Goal: Task Accomplishment & Management: Manage account settings

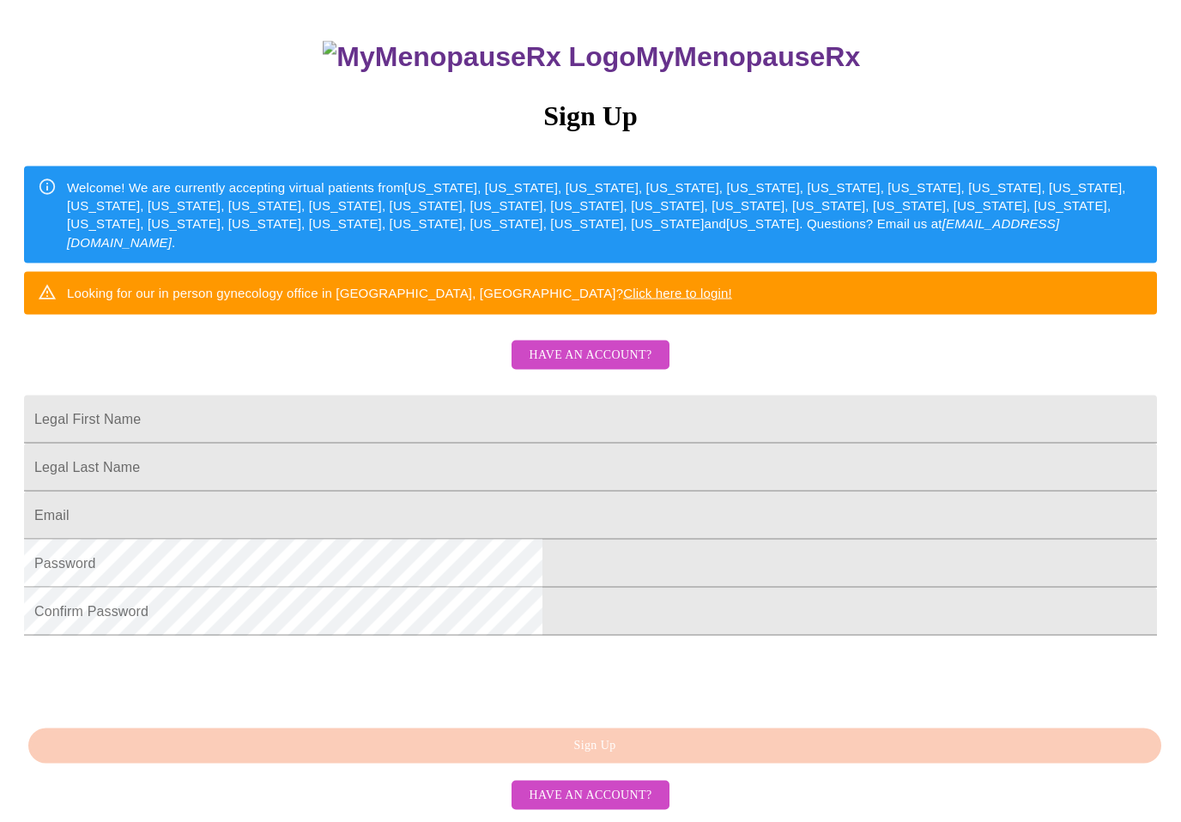
scroll to position [159, 0]
click at [426, 443] on input "Legal First Name" at bounding box center [590, 419] width 1133 height 48
type input "[PERSON_NAME]"
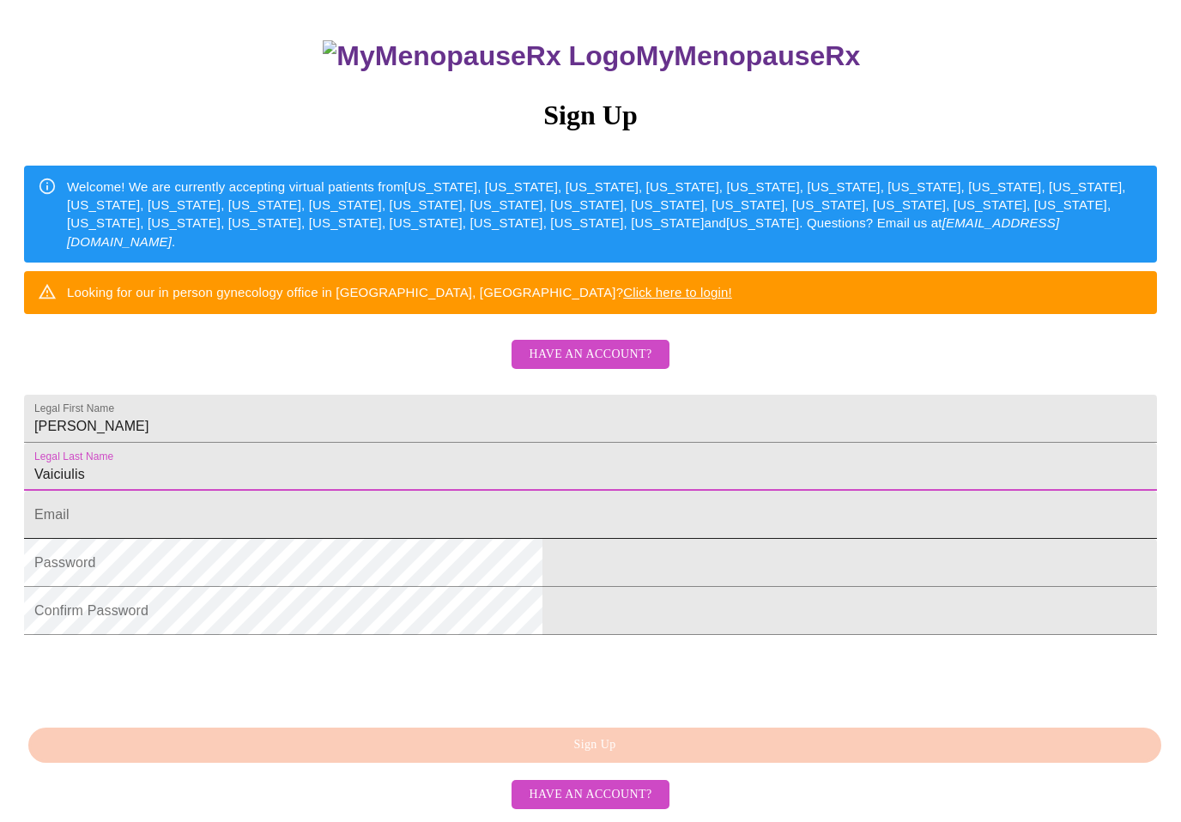
type input "Vaiciulis"
click at [435, 539] on input "Legal First Name" at bounding box center [590, 515] width 1133 height 48
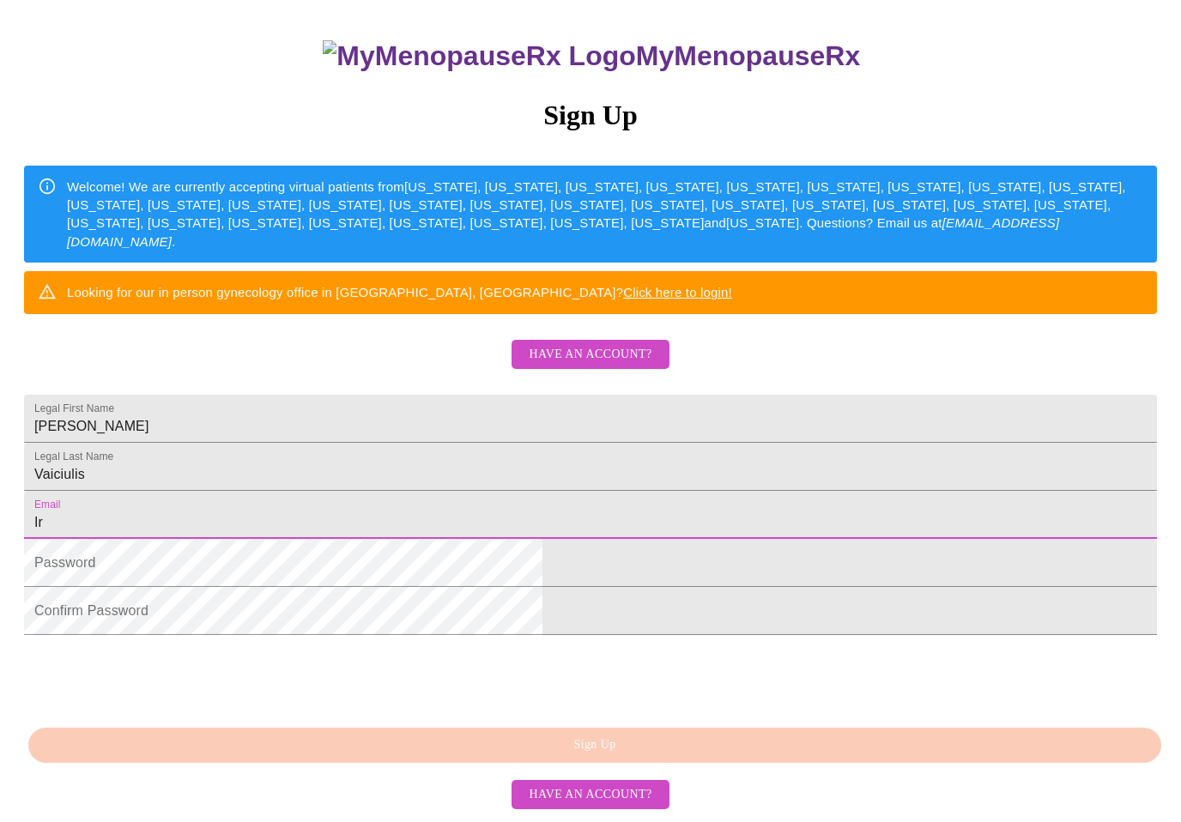
type input "I"
type input "[EMAIL_ADDRESS][DOMAIN_NAME]"
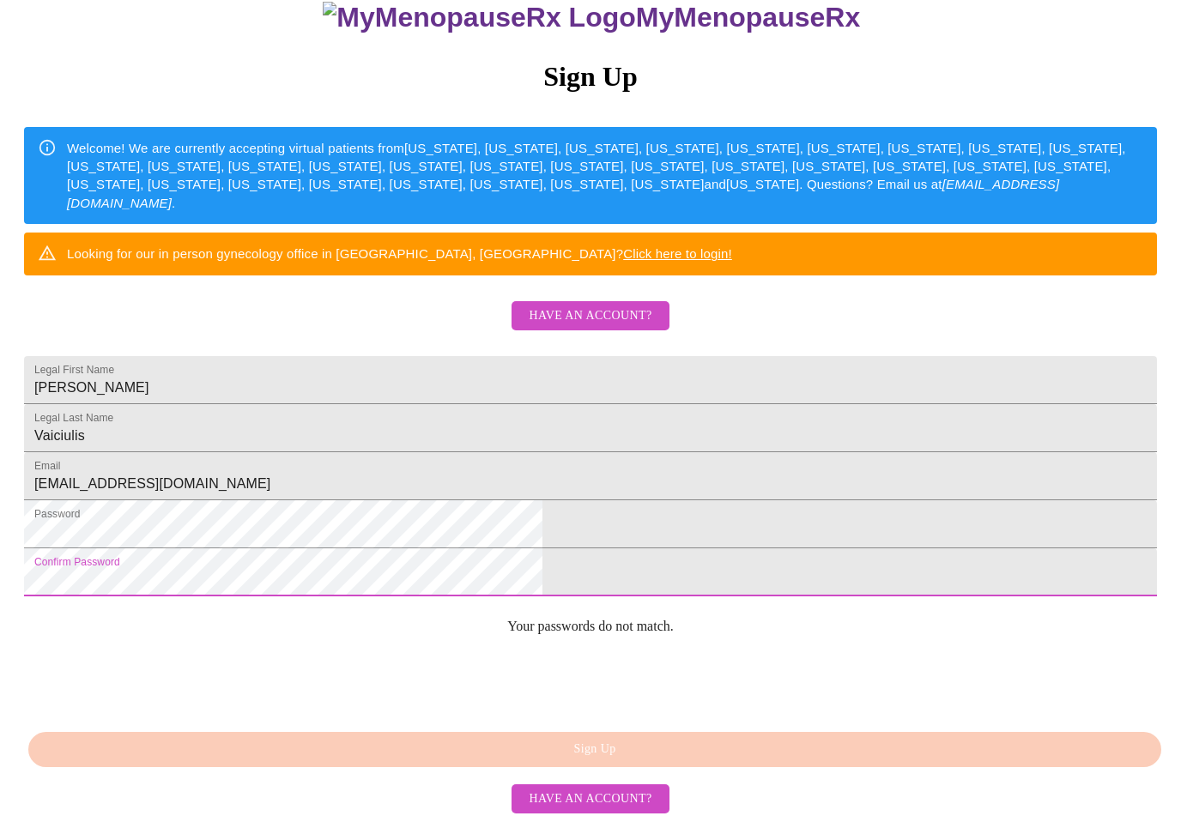
scroll to position [244, 0]
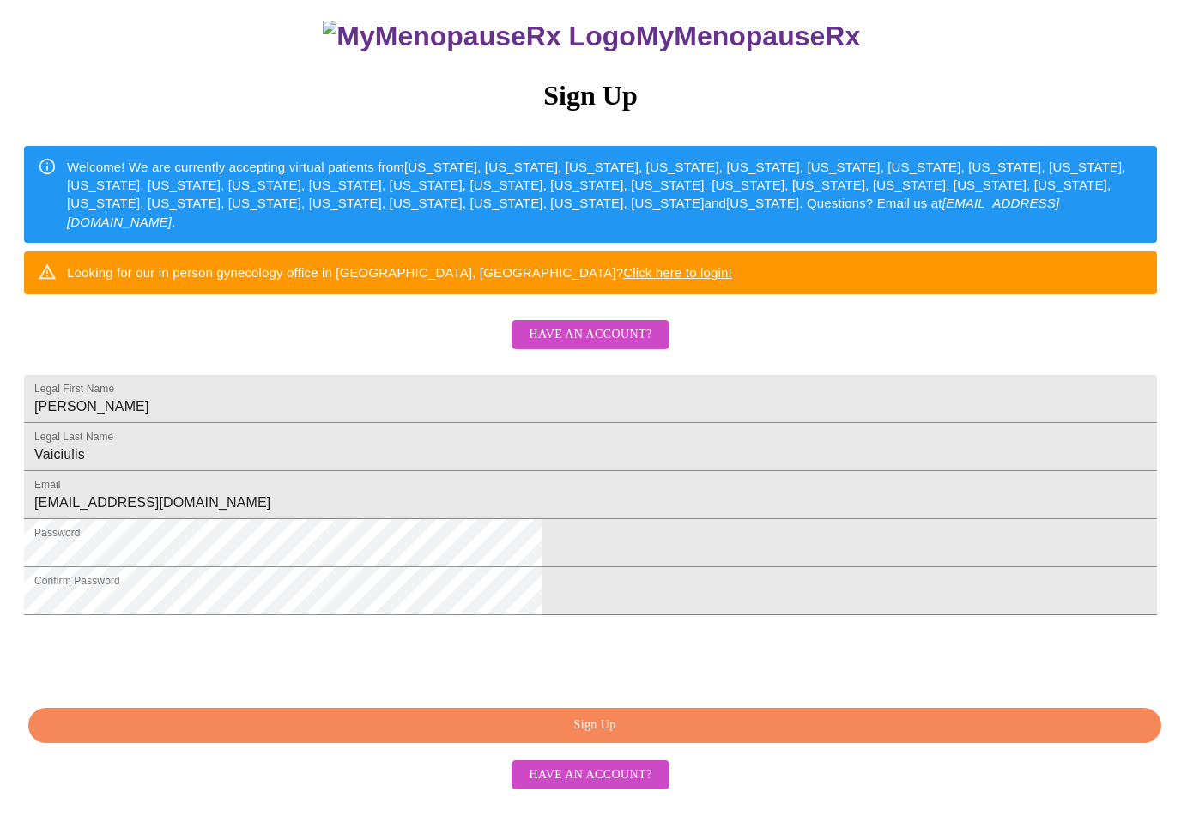
click at [603, 736] on span "Sign Up" at bounding box center [594, 725] width 1093 height 21
click at [737, 743] on button "Sign Up" at bounding box center [594, 725] width 1133 height 35
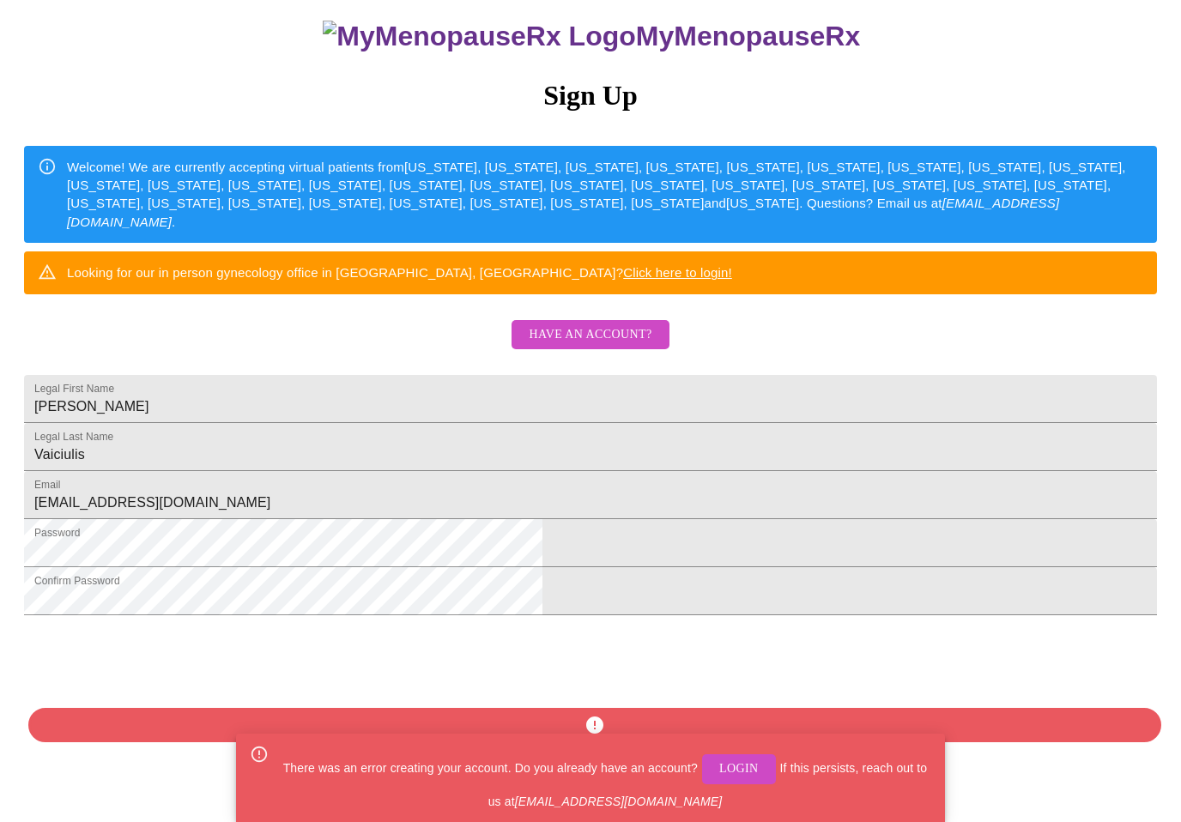
click at [913, 682] on html "MyMenopauseRx Sign Up Welcome! We are currently accepting virtual patients from…" at bounding box center [590, 322] width 1181 height 1001
click at [882, 695] on html "MyMenopauseRx Sign Up Welcome! We are currently accepting virtual patients from…" at bounding box center [590, 322] width 1181 height 1001
click at [734, 780] on span "Login" at bounding box center [738, 769] width 39 height 21
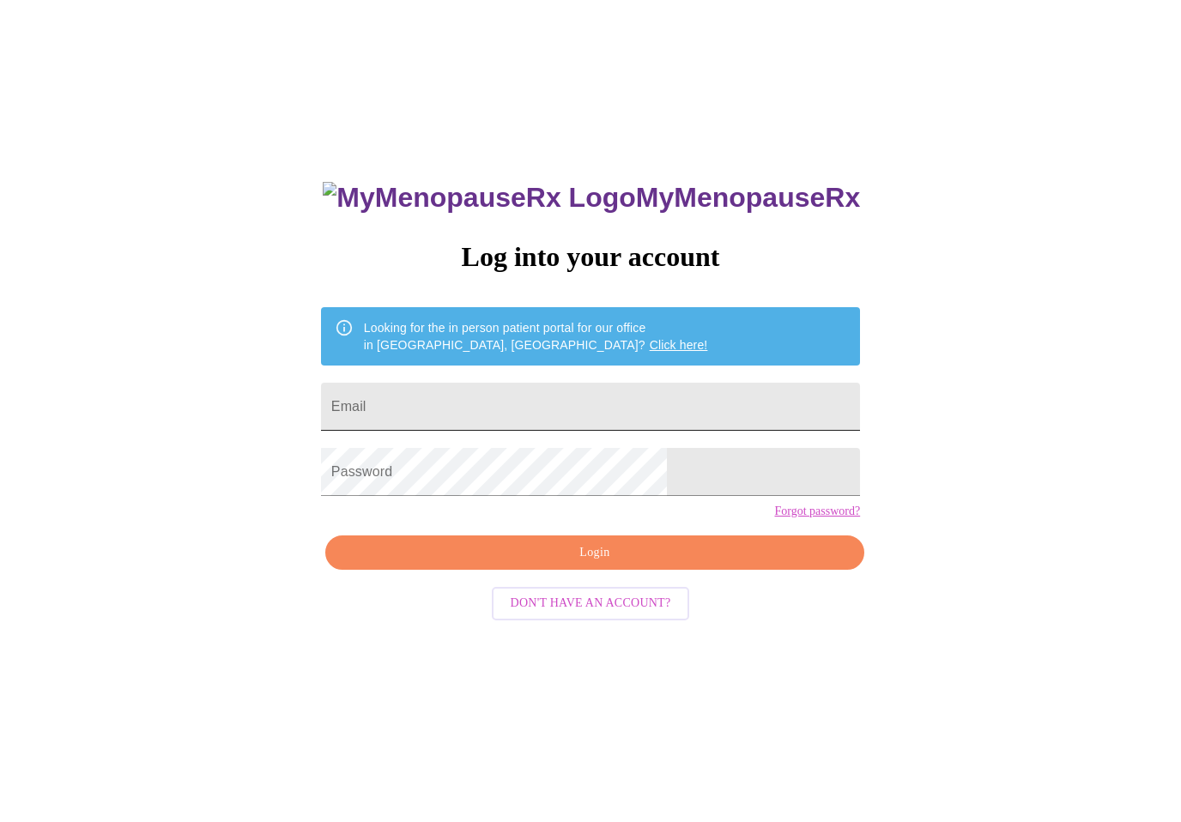
click at [537, 409] on input "Email" at bounding box center [590, 407] width 539 height 48
type input "[EMAIL_ADDRESS][DOMAIN_NAME]"
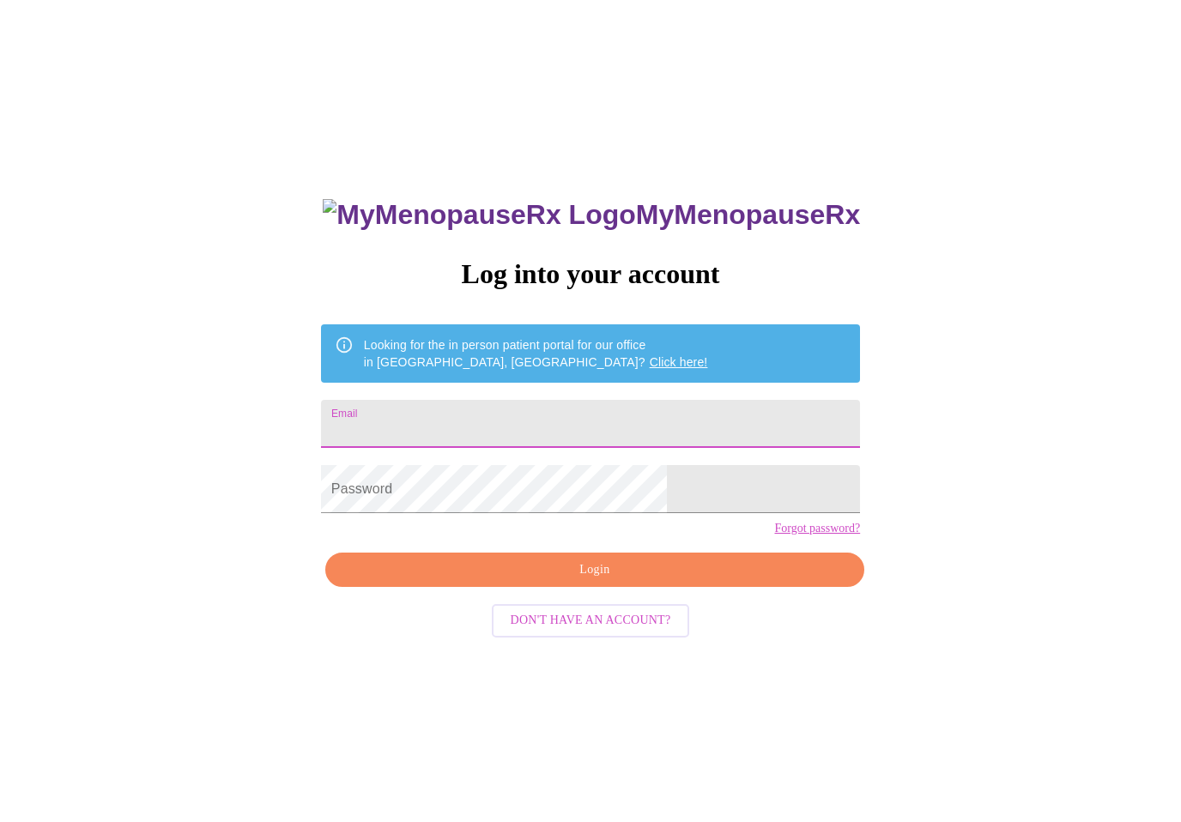
type input "[EMAIL_ADDRESS][DOMAIN_NAME]"
click at [585, 581] on span "Login" at bounding box center [594, 570] width 499 height 21
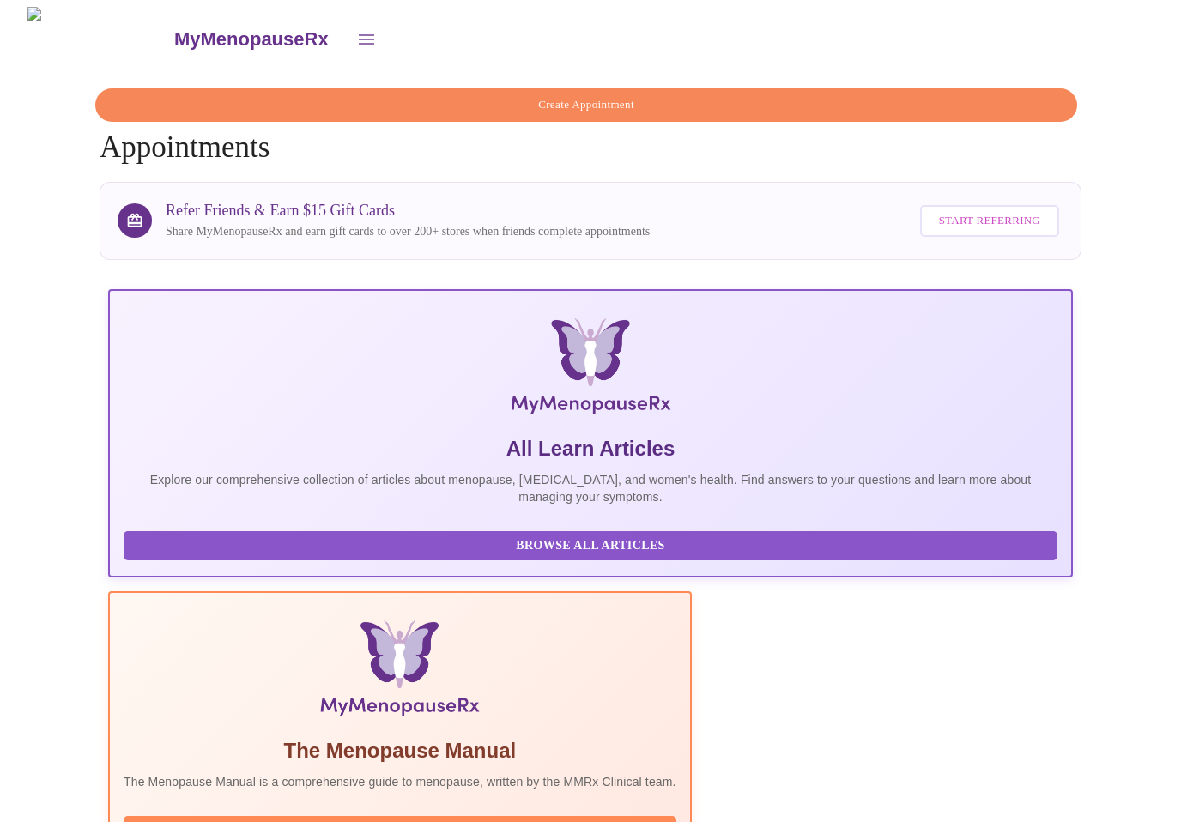
click at [356, 34] on icon "open drawer" at bounding box center [366, 39] width 21 height 21
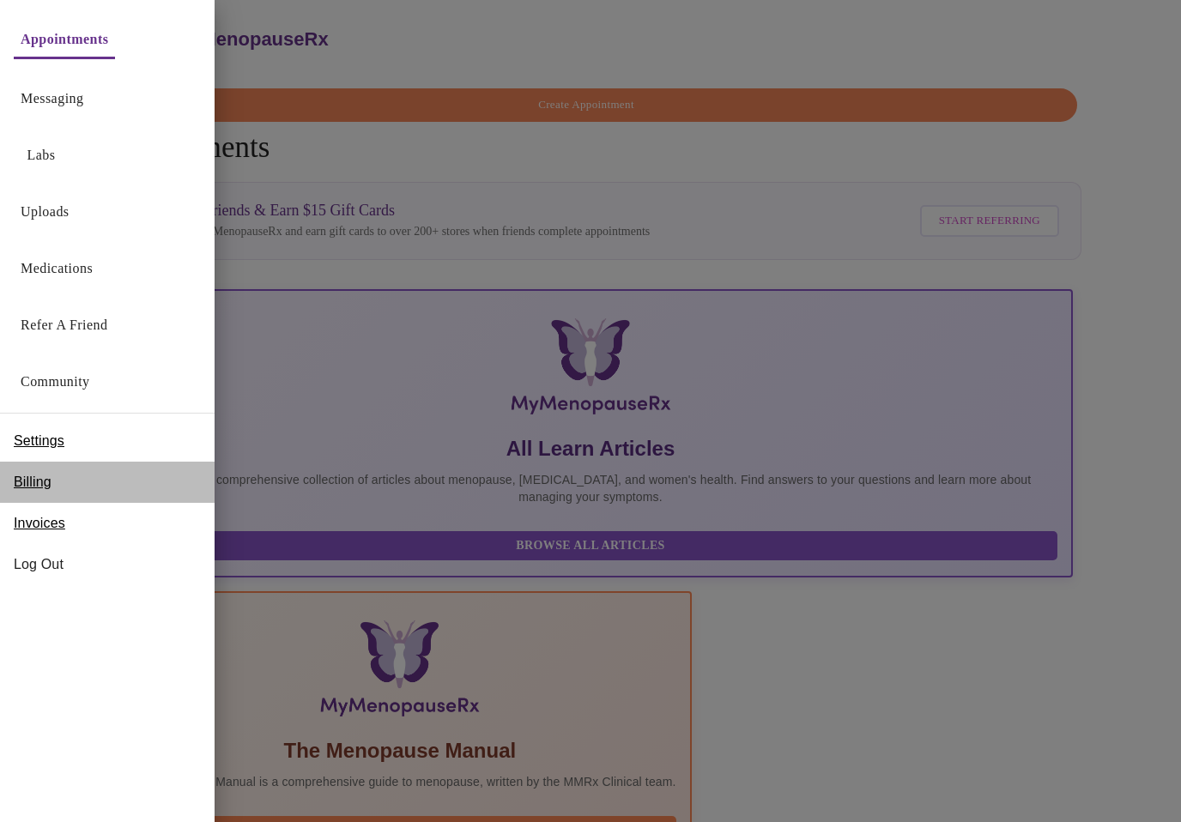
click at [41, 484] on span "Billing" at bounding box center [33, 482] width 38 height 21
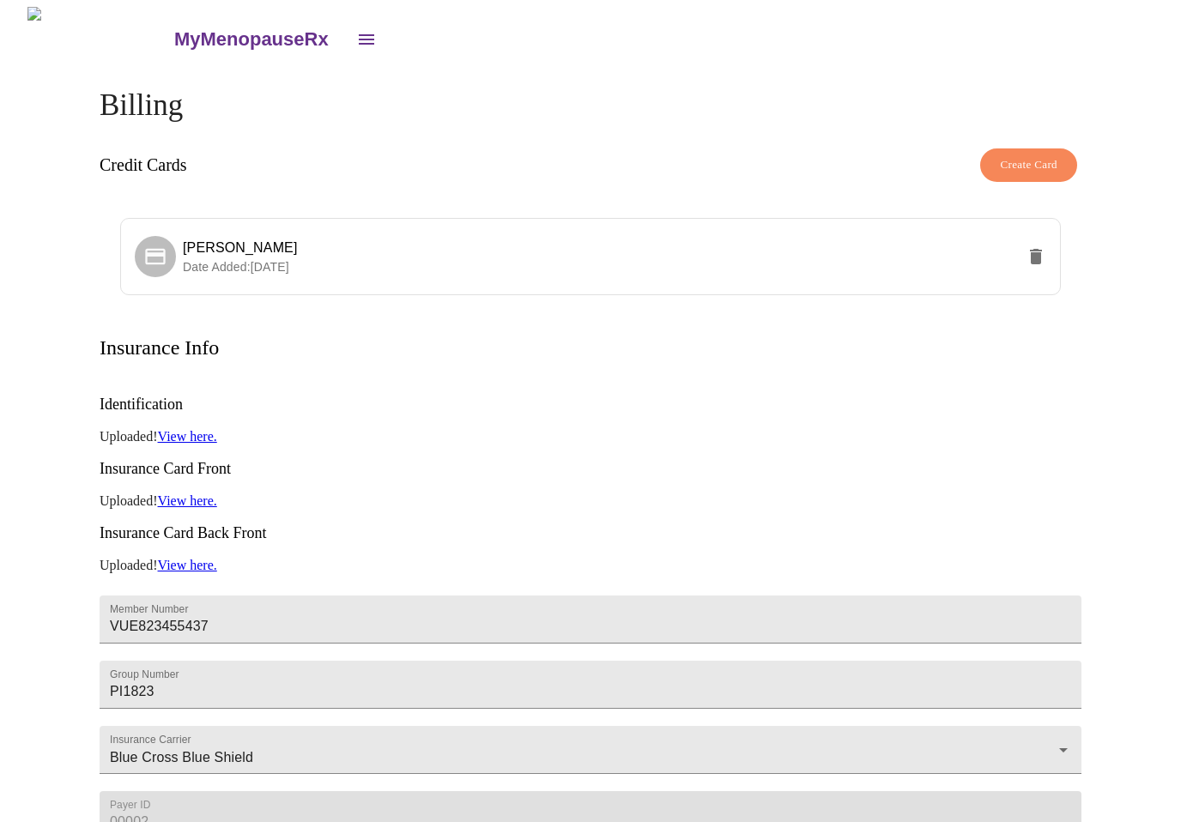
click at [1024, 165] on span "Create Card" at bounding box center [1028, 165] width 57 height 20
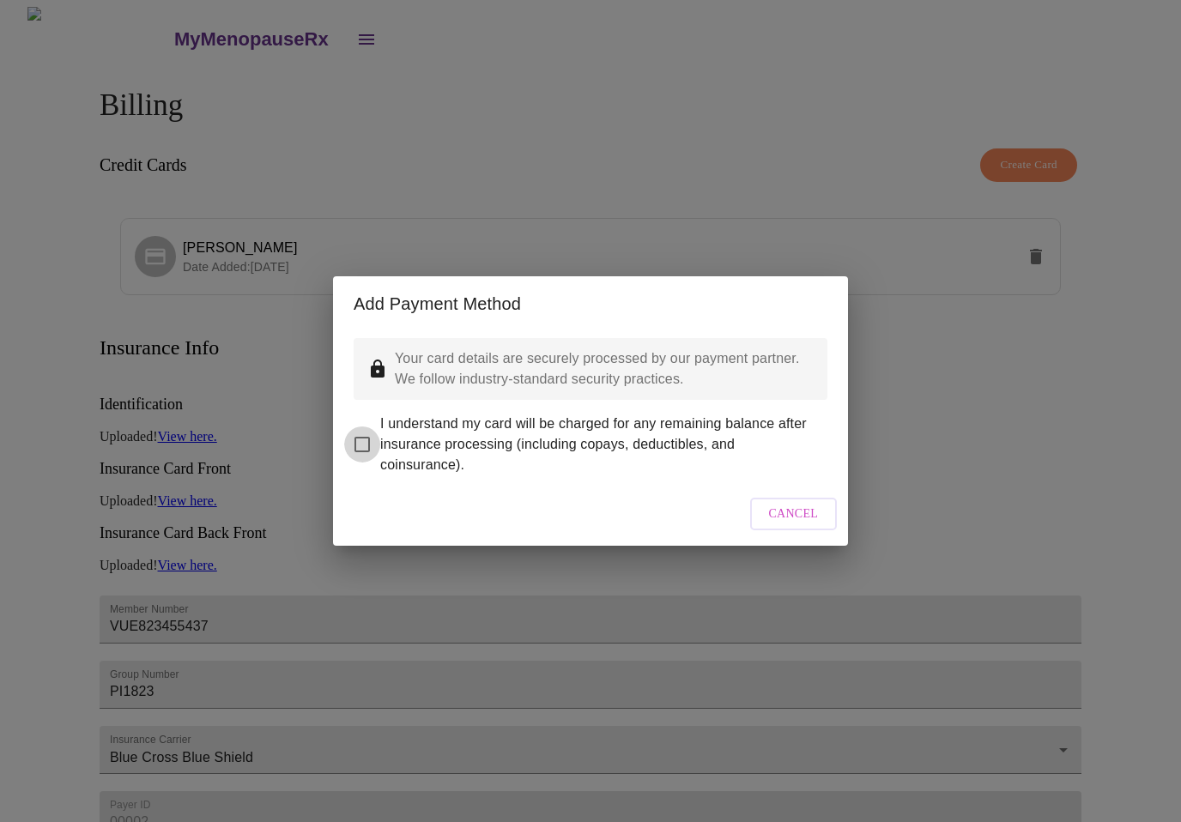
click at [361, 433] on input "I understand my card will be charged for any remaining balance after insurance …" at bounding box center [362, 444] width 36 height 36
checkbox input "true"
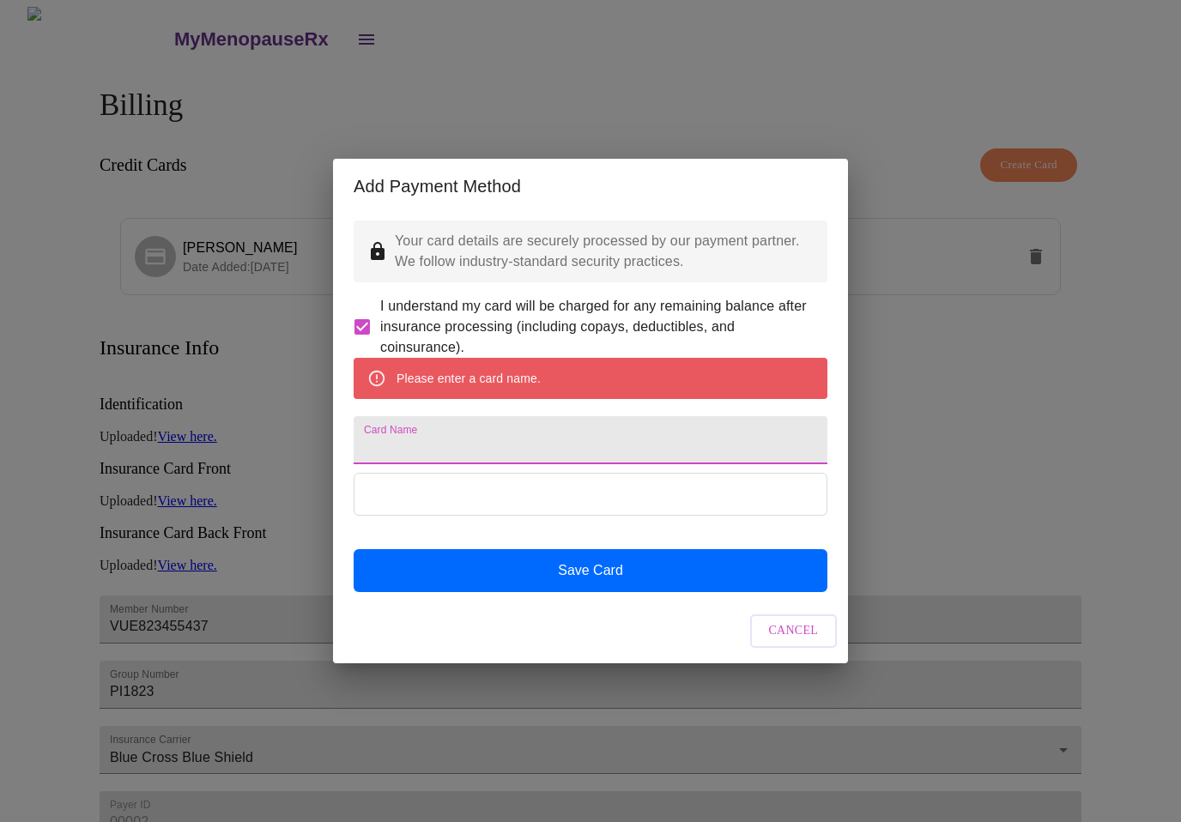
click at [387, 449] on input "Card Name" at bounding box center [591, 440] width 474 height 48
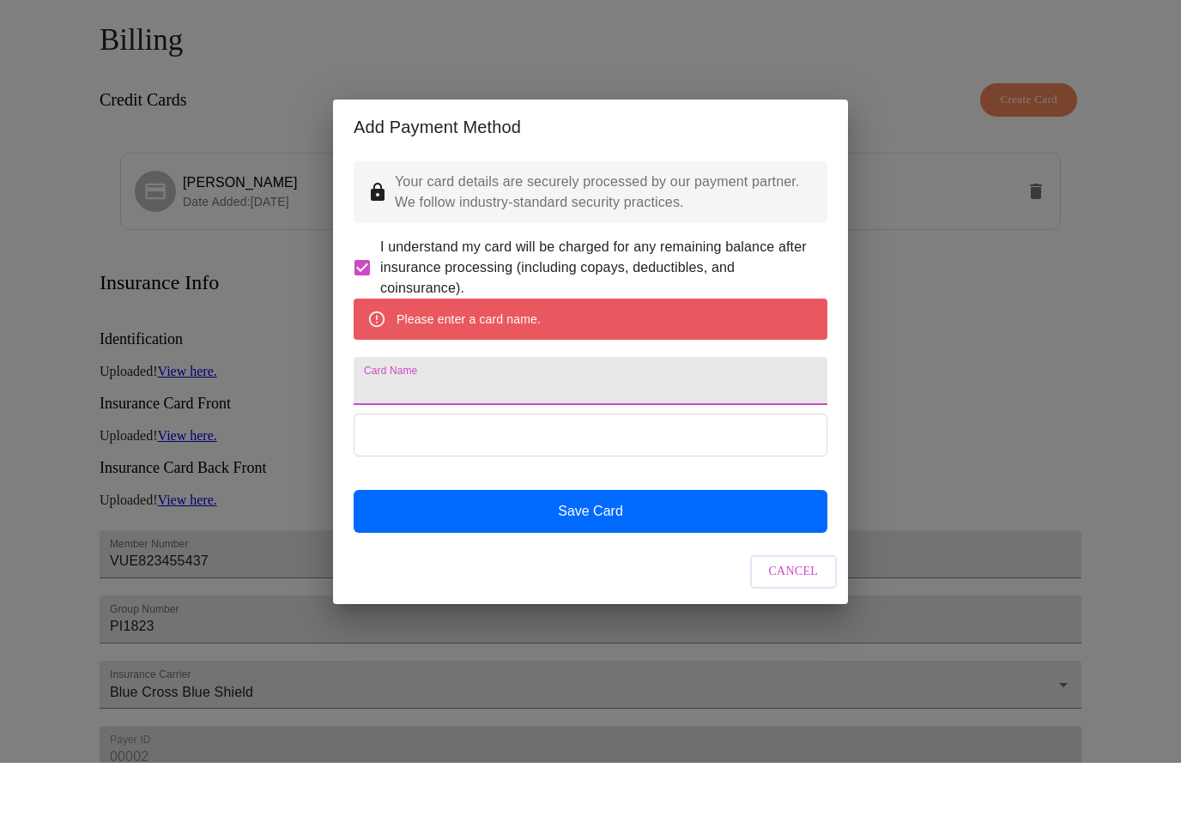
scroll to position [163, 0]
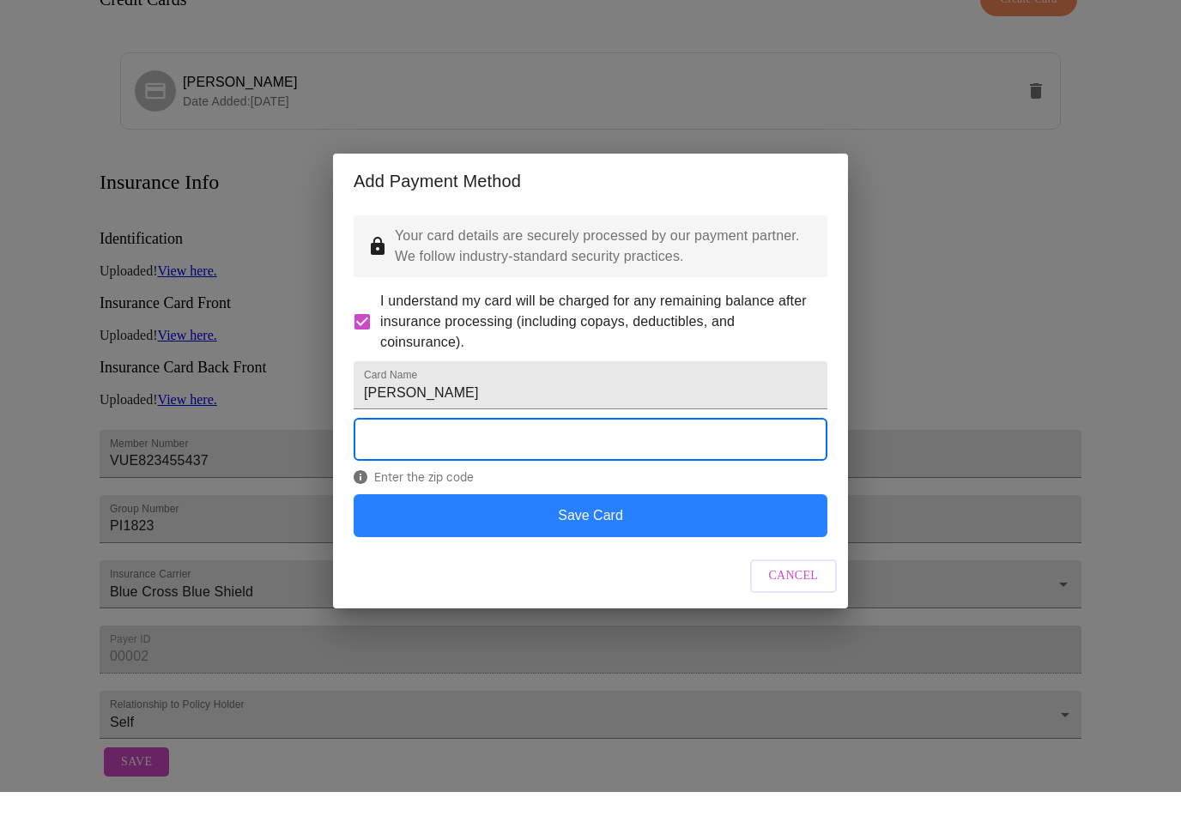
click at [567, 546] on button "Save Card" at bounding box center [591, 545] width 474 height 43
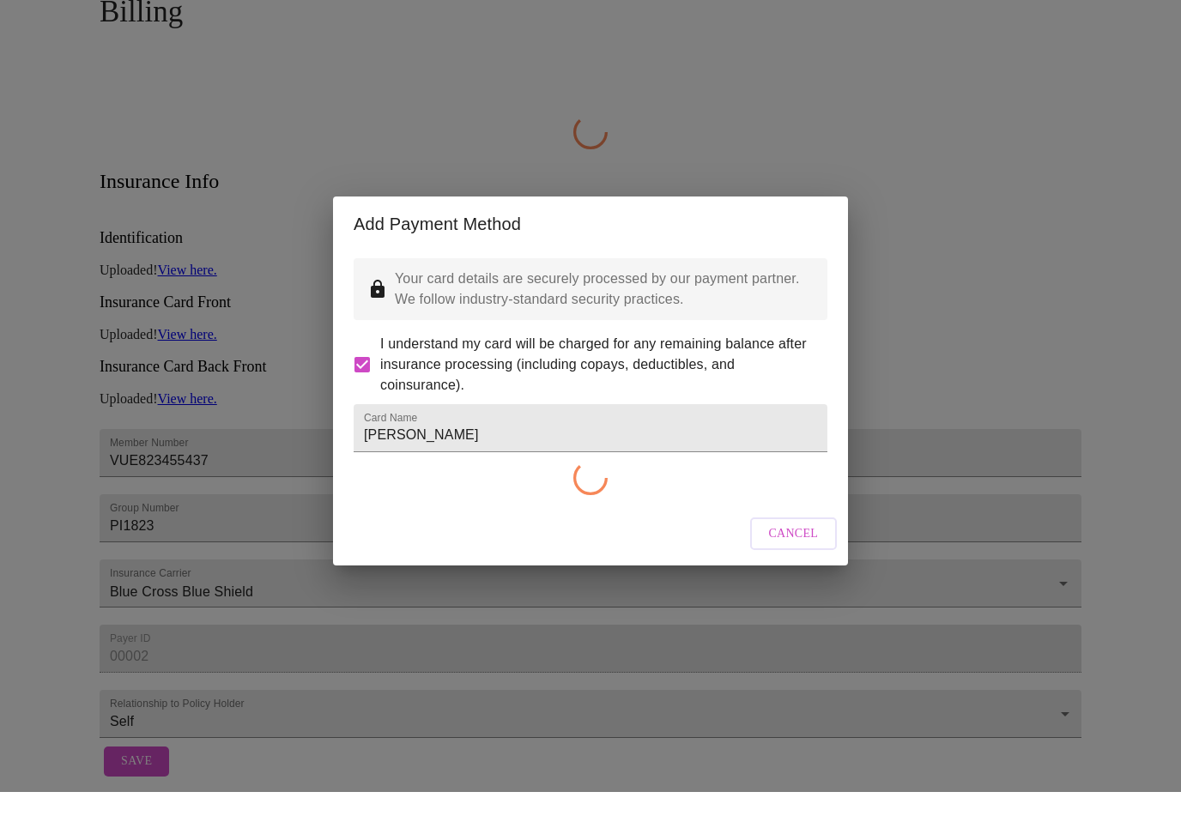
scroll to position [64, 0]
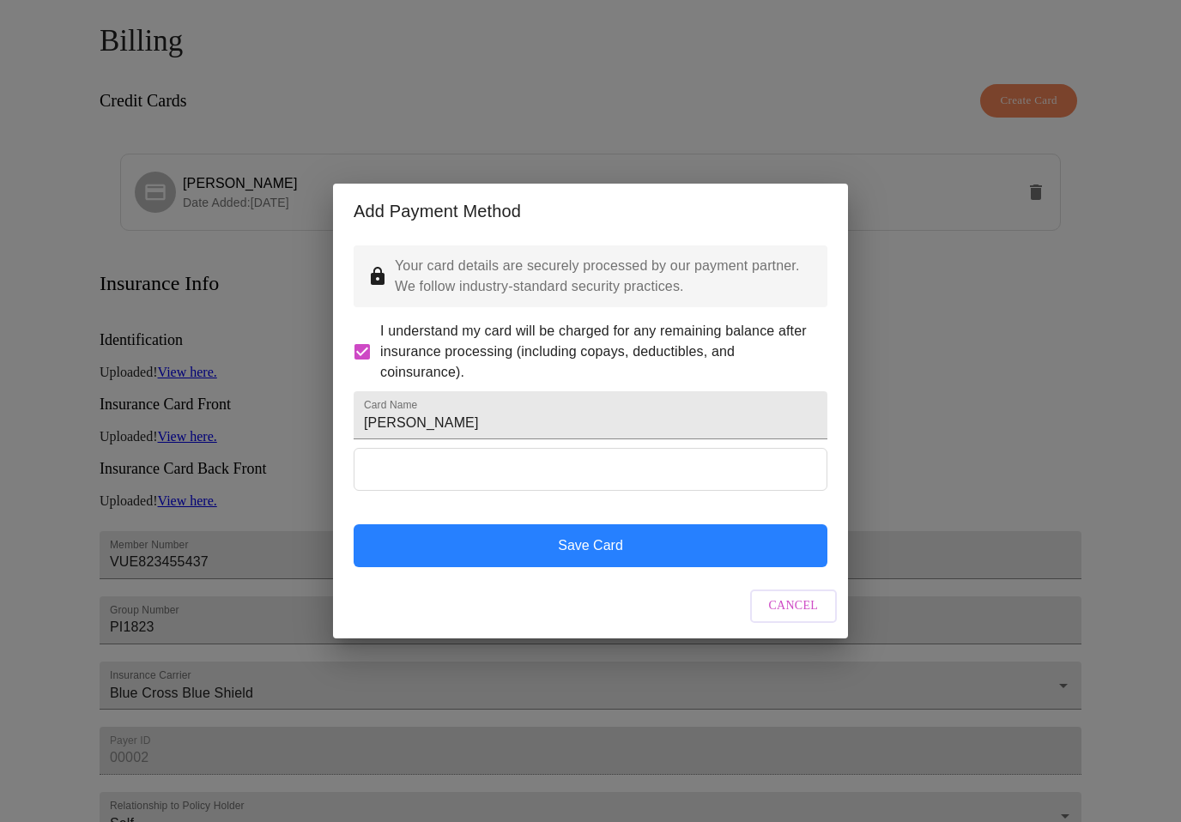
click at [597, 567] on button "Save Card" at bounding box center [591, 545] width 474 height 43
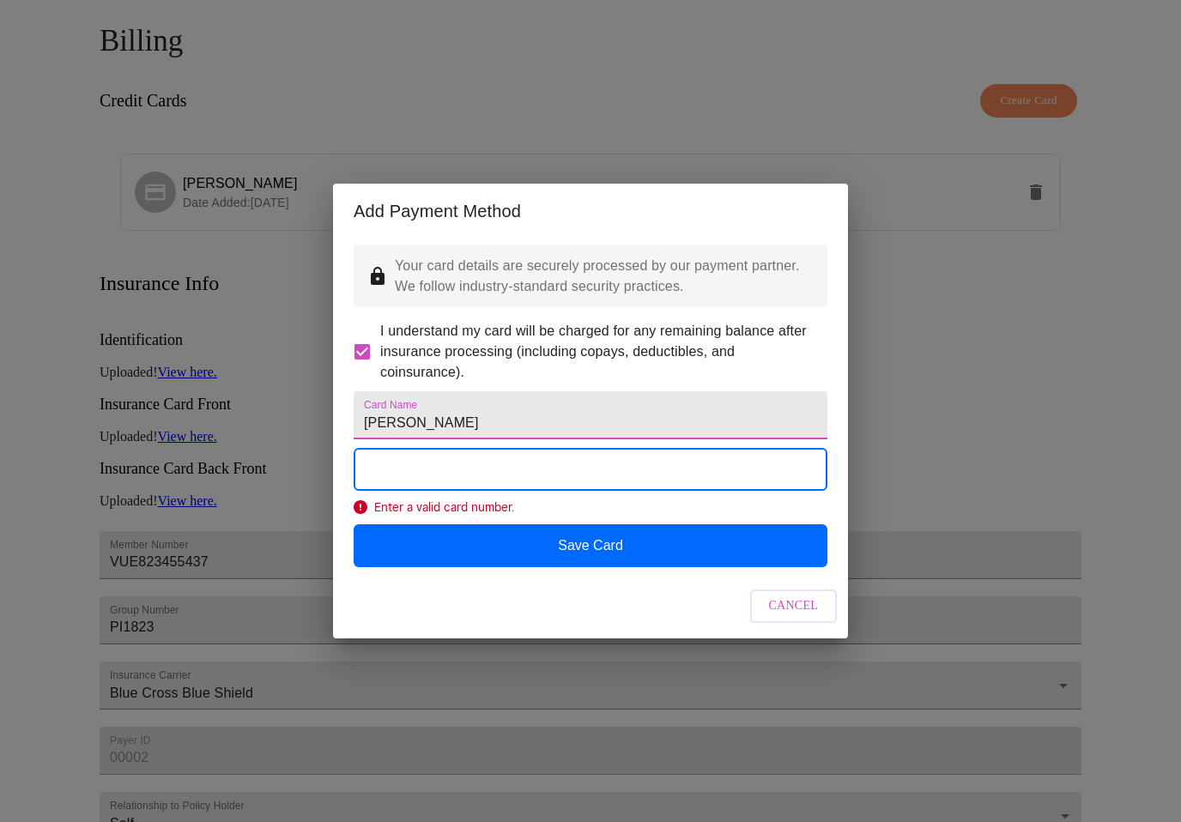
click at [395, 439] on input "[PERSON_NAME]" at bounding box center [591, 415] width 474 height 48
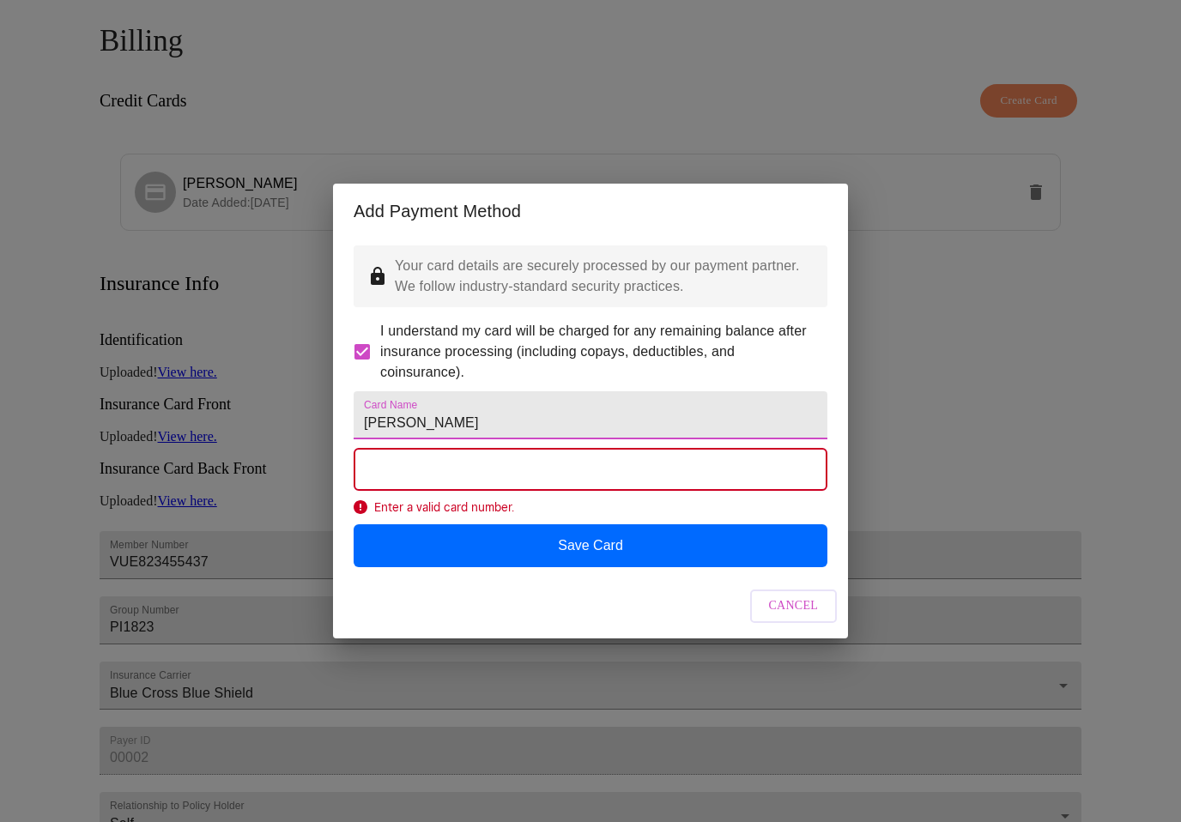
type input "[PERSON_NAME]"
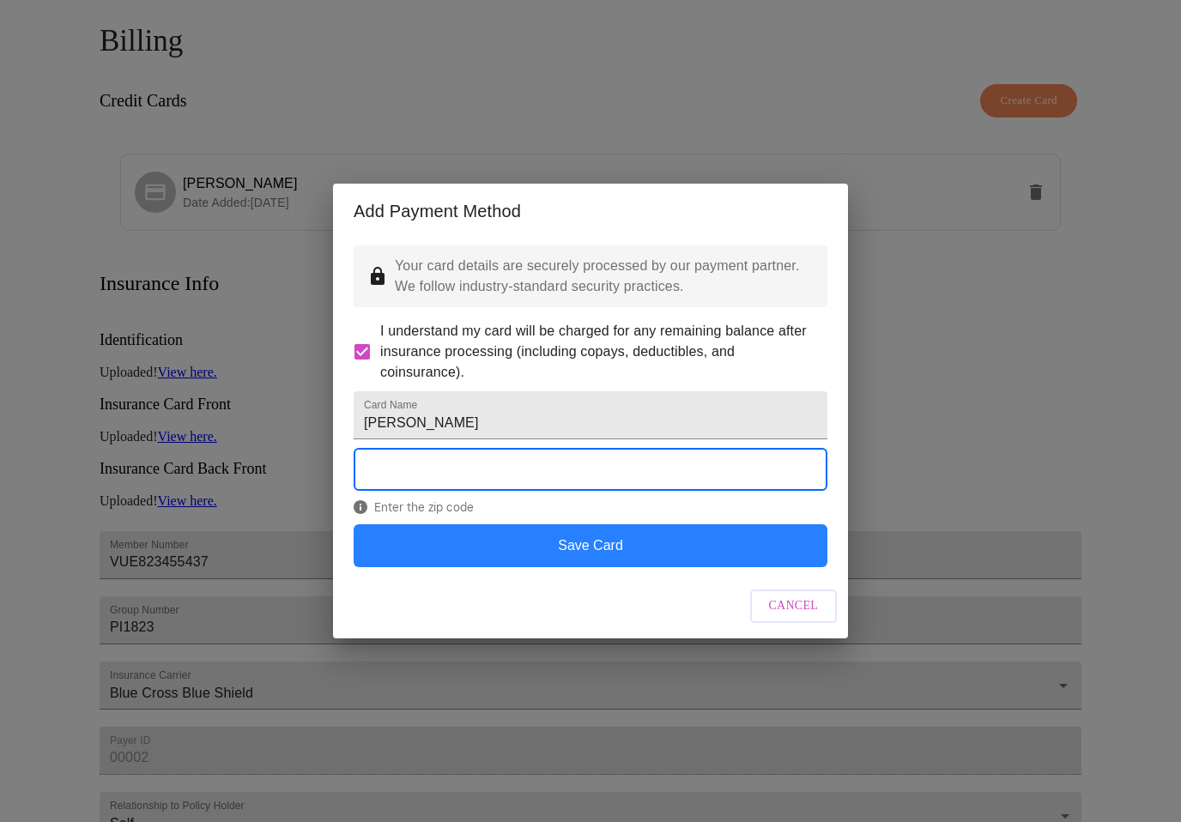
click at [599, 567] on button "Save Card" at bounding box center [591, 545] width 474 height 43
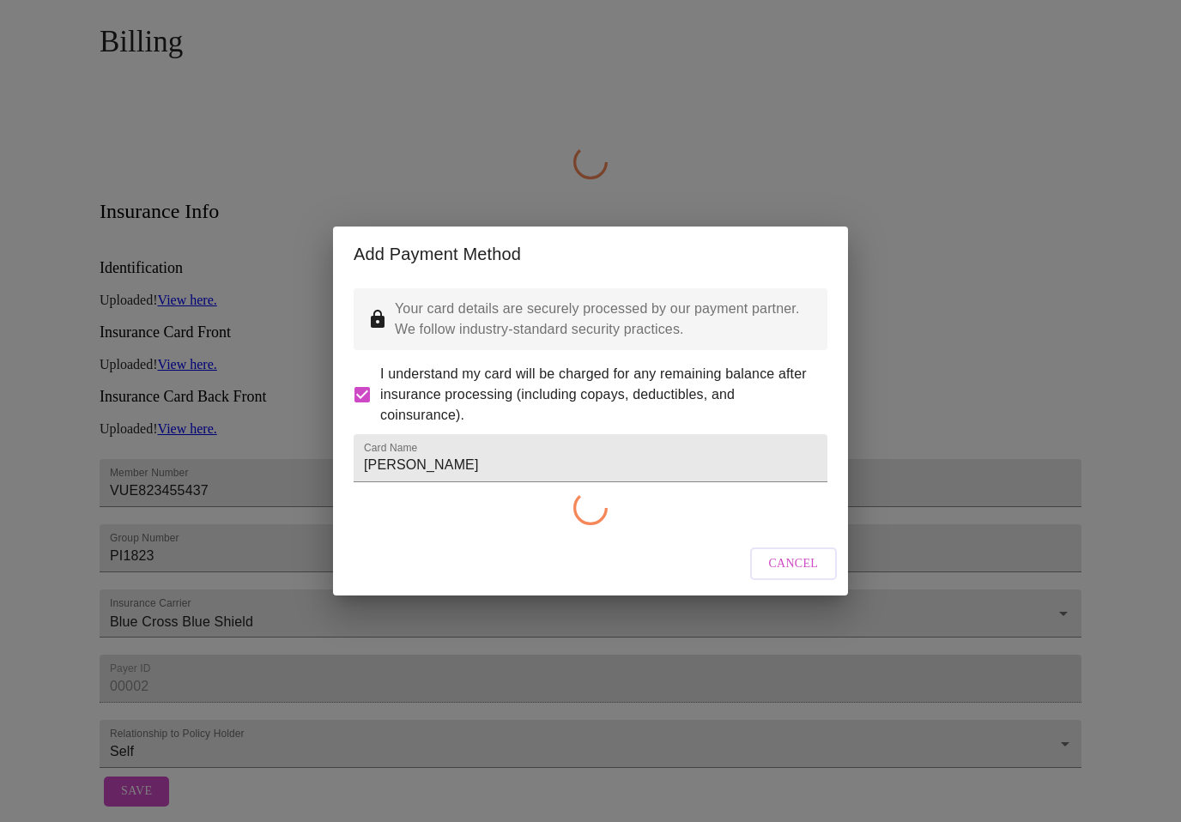
checkbox input "false"
